Goal: Complete application form

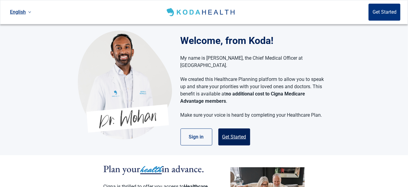
click at [232, 130] on button "Get Started" at bounding box center [235, 137] width 32 height 17
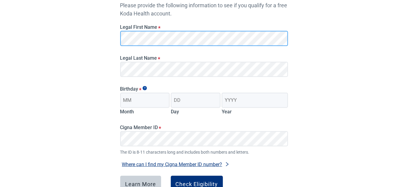
scroll to position [91, 0]
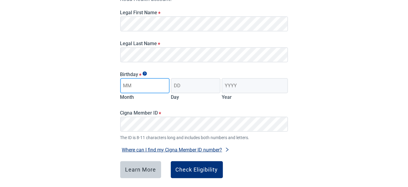
click at [139, 85] on input "Month" at bounding box center [145, 85] width 50 height 15
drag, startPoint x: 162, startPoint y: 97, endPoint x: 149, endPoint y: 87, distance: 17.0
click at [149, 87] on input "01" at bounding box center [145, 85] width 50 height 15
type input "01"
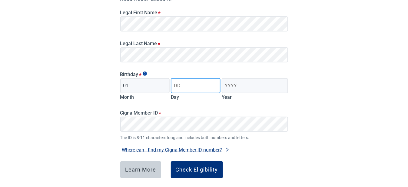
click at [191, 82] on input "Day" at bounding box center [196, 85] width 50 height 15
type input "04"
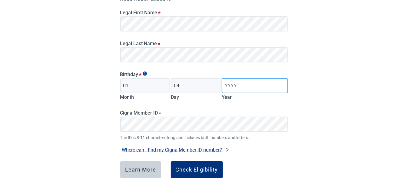
click at [250, 83] on input "Year" at bounding box center [255, 85] width 66 height 15
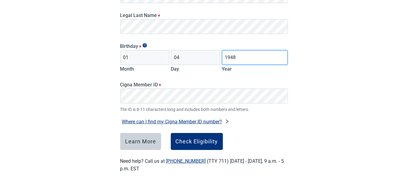
type input "1948"
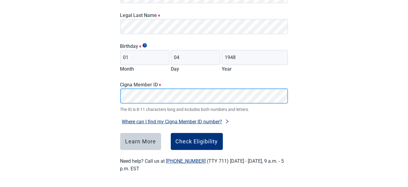
click at [99, 102] on div "Have Questions about Healthcare Planning? Learn More Here English Sign in Check…" at bounding box center [204, 34] width 408 height 306
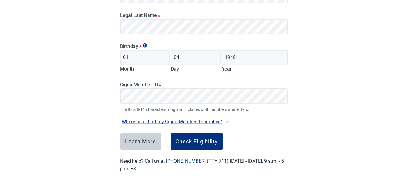
click at [130, 90] on div "Cigna Member ID * The ID is 8-11 characters long and includes both numbers and …" at bounding box center [204, 97] width 168 height 31
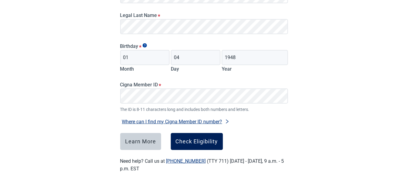
click at [203, 140] on div "Check Eligibility" at bounding box center [197, 142] width 42 height 6
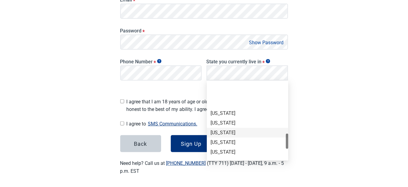
scroll to position [364, 0]
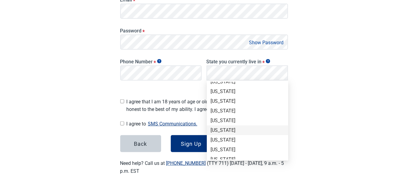
click at [227, 130] on div "Tennessee" at bounding box center [248, 130] width 74 height 7
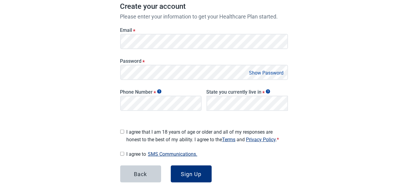
scroll to position [123, 0]
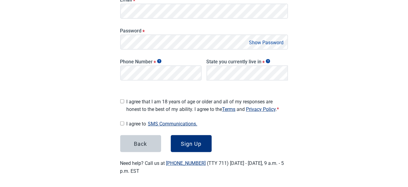
click at [121, 99] on input "I agree that I am 18 years of age or older and all of my responses are honest t…" at bounding box center [122, 101] width 4 height 4
checkbox input "true"
click at [122, 122] on input "I agree to SMS Communications." at bounding box center [122, 124] width 4 height 4
checkbox input "true"
click at [187, 141] on div "Sign Up" at bounding box center [191, 144] width 21 height 6
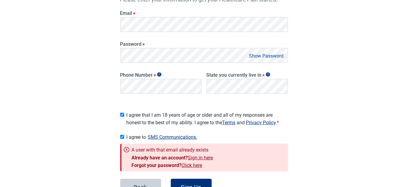
scroll to position [93, 0]
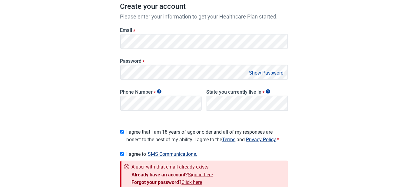
click at [188, 181] on link "Click here" at bounding box center [192, 182] width 21 height 6
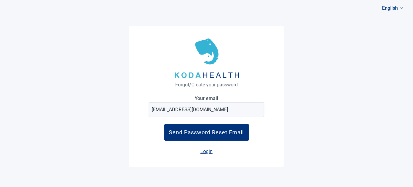
click at [202, 151] on link "Login" at bounding box center [206, 152] width 12 height 6
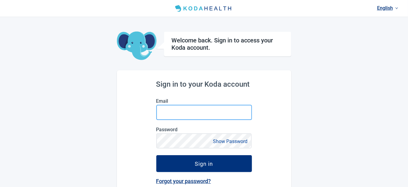
click at [170, 113] on input "Email" at bounding box center [204, 112] width 96 height 15
type input "jalan.1107@comcast.net"
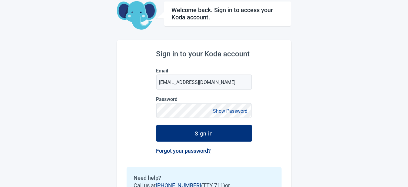
click at [225, 112] on button "Show Password" at bounding box center [231, 111] width 38 height 8
click at [181, 151] on link "Forgot your password?" at bounding box center [183, 151] width 55 height 6
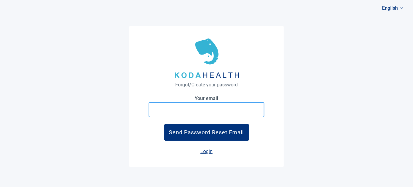
click at [196, 109] on input "Your email" at bounding box center [207, 109] width 116 height 15
type input "jalan.1107@comcast.net"
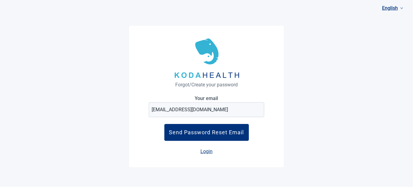
click at [231, 134] on div "Send Password Reset Email" at bounding box center [206, 132] width 75 height 6
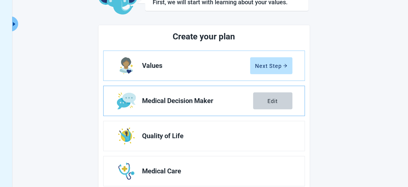
scroll to position [61, 0]
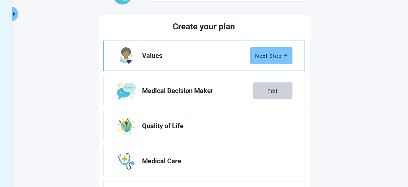
click at [262, 58] on div "Next Step" at bounding box center [272, 56] width 32 height 6
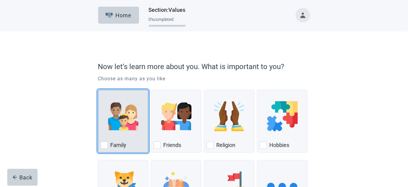
click at [106, 145] on div "Family, checkbox, not checked" at bounding box center [104, 145] width 7 height 7
click at [98, 90] on input "Family" at bounding box center [98, 90] width 0 height 0
checkbox input "true"
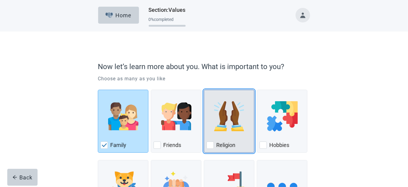
click at [212, 145] on div "Religion, checkbox, not checked" at bounding box center [210, 145] width 7 height 7
click at [204, 90] on input "Religion" at bounding box center [204, 90] width 0 height 0
checkbox input "true"
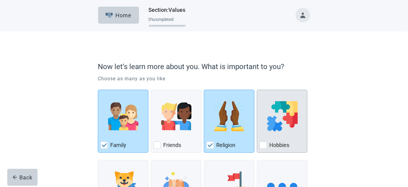
click at [264, 143] on div "Hobbies, checkbox, not checked" at bounding box center [263, 145] width 7 height 7
click at [257, 90] on input "Hobbies" at bounding box center [257, 90] width 0 height 0
checkbox input "true"
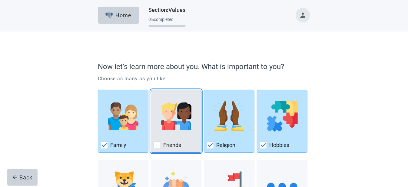
click at [160, 147] on div "Friends, checkbox, not checked" at bounding box center [157, 145] width 7 height 7
click at [151, 90] on input "Friends" at bounding box center [151, 90] width 0 height 0
checkbox input "true"
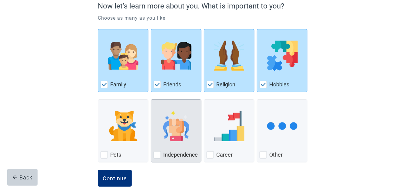
scroll to position [73, 0]
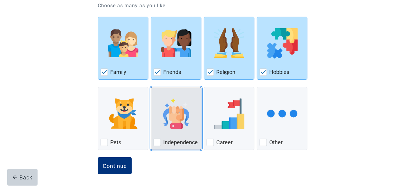
click at [160, 144] on div "Independence, checkbox, not checked" at bounding box center [157, 142] width 7 height 7
click at [151, 87] on input "Independence" at bounding box center [151, 87] width 0 height 0
checkbox input "true"
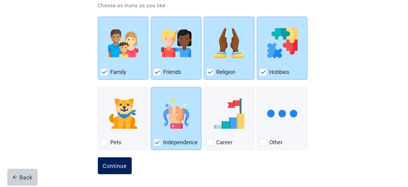
click at [121, 165] on div "Continue" at bounding box center [115, 166] width 24 height 6
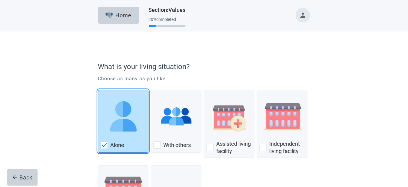
click at [103, 146] on img "Alone, checkbox, checked" at bounding box center [104, 145] width 5 height 4
click at [98, 90] on input "Alone" at bounding box center [98, 90] width 0 height 0
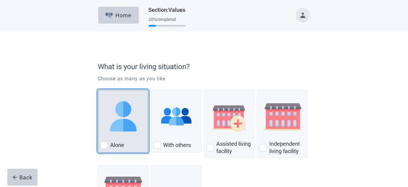
click at [103, 146] on div "Alone, checkbox, not checked" at bounding box center [104, 145] width 7 height 7
click at [98, 90] on input "Alone" at bounding box center [98, 90] width 0 height 0
checkbox input "true"
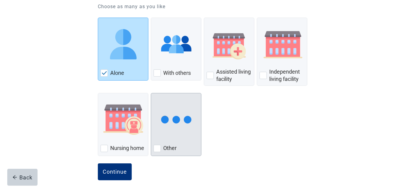
scroll to position [78, 0]
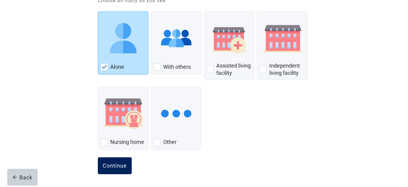
click at [112, 164] on div "Continue" at bounding box center [115, 166] width 24 height 6
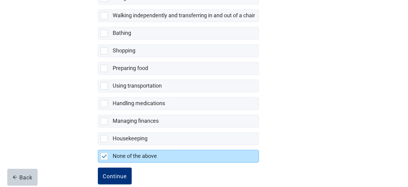
scroll to position [146, 0]
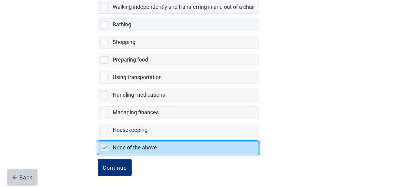
drag, startPoint x: 102, startPoint y: 147, endPoint x: 103, endPoint y: 154, distance: 7.1
click at [102, 147] on img "None of the above, checkbox, selected" at bounding box center [104, 148] width 5 height 4
click at [98, 137] on input "None of the above" at bounding box center [98, 137] width 0 height 0
checkbox input "true"
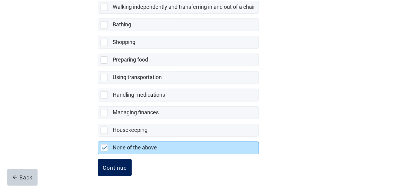
drag, startPoint x: 109, startPoint y: 165, endPoint x: 116, endPoint y: 170, distance: 8.7
click at [110, 165] on div "Continue" at bounding box center [115, 168] width 24 height 6
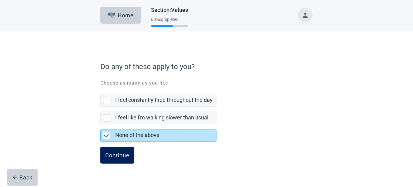
click at [109, 154] on div "Continue" at bounding box center [117, 155] width 24 height 6
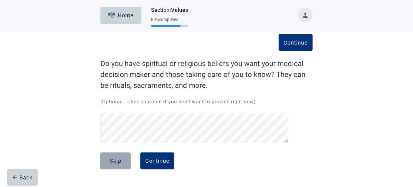
click at [110, 161] on div "Skip" at bounding box center [116, 161] width 12 height 6
click at [115, 163] on div "Skip" at bounding box center [116, 161] width 12 height 6
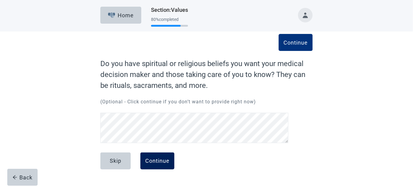
click at [153, 162] on div "Continue" at bounding box center [157, 161] width 24 height 6
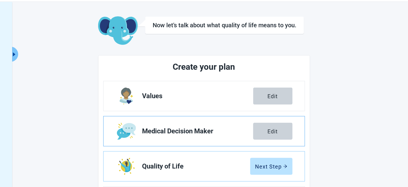
scroll to position [30, 0]
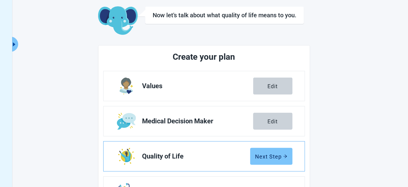
click at [268, 157] on div "Next Step" at bounding box center [272, 156] width 32 height 6
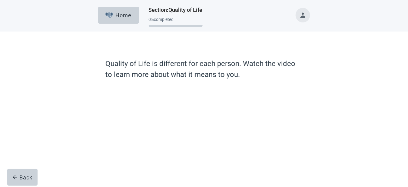
scroll to position [30, 0]
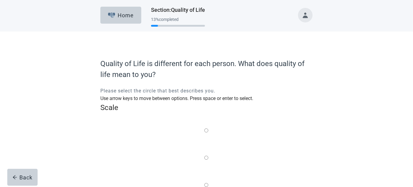
click at [208, 182] on label "Main content" at bounding box center [206, 186] width 4 height 8
click at [208, 183] on input "Quality of life scale: 50 out of 100. Balance of the two" at bounding box center [206, 185] width 4 height 4
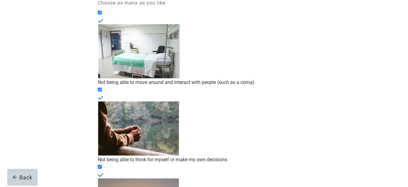
scroll to position [112, 0]
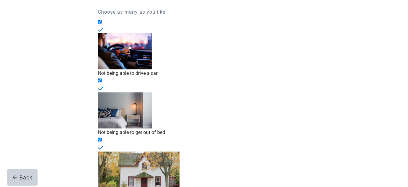
scroll to position [112, 0]
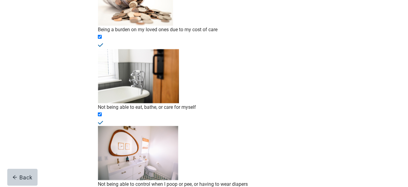
scroll to position [145, 0]
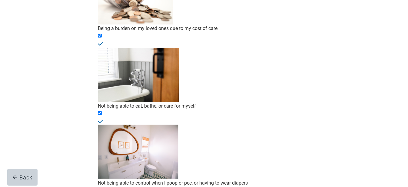
drag, startPoint x: 114, startPoint y: 167, endPoint x: 115, endPoint y: 170, distance: 3.2
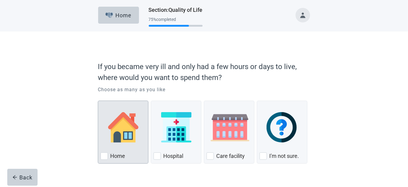
click at [105, 156] on div "Home, checkbox, not checked" at bounding box center [104, 155] width 7 height 7
click at [98, 101] on input "Home" at bounding box center [98, 101] width 0 height 0
checkbox input "true"
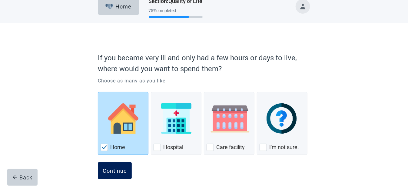
scroll to position [14, 0]
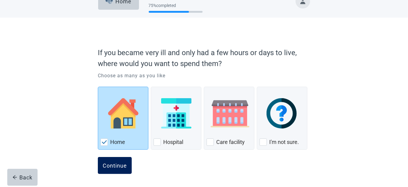
click at [115, 165] on div "Continue" at bounding box center [115, 165] width 24 height 6
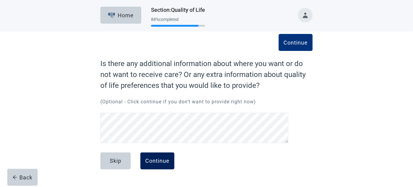
drag, startPoint x: 158, startPoint y: 160, endPoint x: 168, endPoint y: 161, distance: 10.1
click at [162, 160] on div "Continue" at bounding box center [157, 161] width 24 height 6
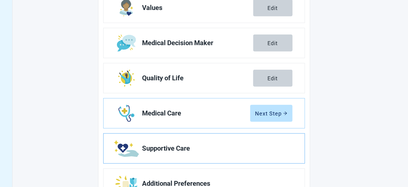
scroll to position [121, 0]
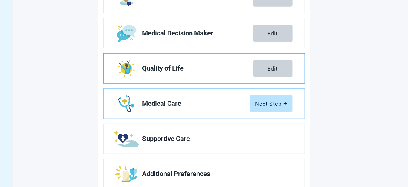
click at [151, 69] on span "Quality of Life" at bounding box center [197, 68] width 111 height 7
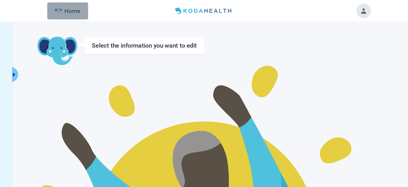
click at [72, 13] on div "Home" at bounding box center [68, 11] width 26 height 6
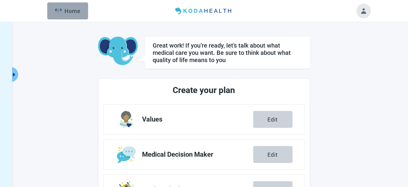
click at [76, 12] on div "Home" at bounding box center [68, 11] width 26 height 6
